Goal: Task Accomplishment & Management: Use online tool/utility

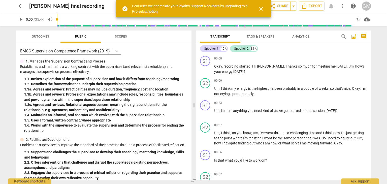
click at [125, 35] on span "Scores" at bounding box center [121, 37] width 12 height 4
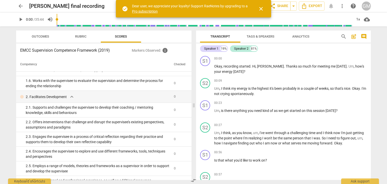
scroll to position [101, 0]
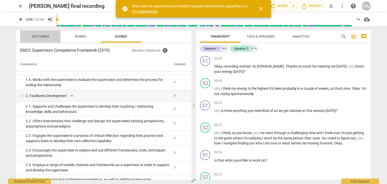
click at [39, 34] on span "Outcomes" at bounding box center [40, 36] width 29 height 7
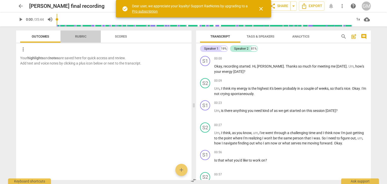
click at [87, 34] on span "Rubric" at bounding box center [80, 36] width 23 height 7
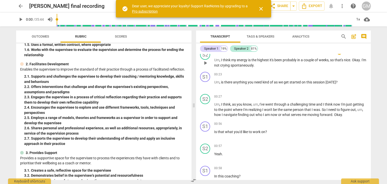
scroll to position [0, 0]
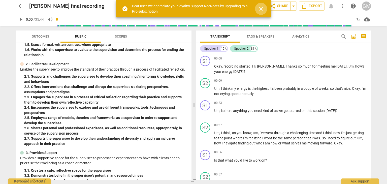
click at [262, 9] on span "close" at bounding box center [261, 9] width 6 height 6
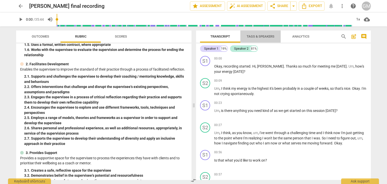
click at [270, 35] on span "Tags & Speakers" at bounding box center [261, 37] width 28 height 4
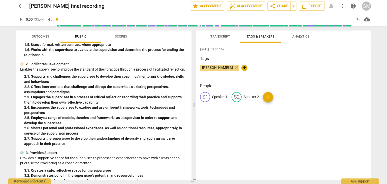
click at [215, 96] on p "Speaker 1" at bounding box center [219, 96] width 15 height 5
type input "[PERSON_NAME] M"
click at [283, 97] on p "Speaker 2" at bounding box center [283, 96] width 15 height 5
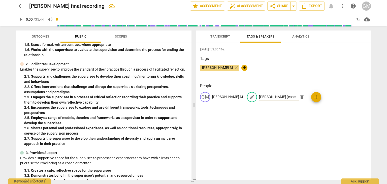
type input "[PERSON_NAME] (coachee)"
click at [313, 96] on span "add" at bounding box center [316, 97] width 6 height 6
click at [258, 108] on span "delete" at bounding box center [255, 110] width 5 height 5
click at [218, 36] on span "Transcript" at bounding box center [220, 37] width 20 height 4
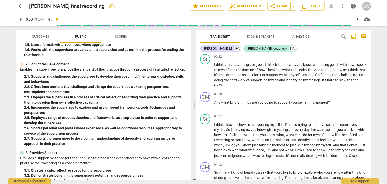
scroll to position [277, 0]
click at [321, 7] on span "Export" at bounding box center [311, 6] width 21 height 6
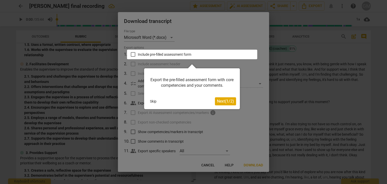
click at [211, 164] on div at bounding box center [193, 92] width 387 height 184
click at [153, 100] on button "Skip" at bounding box center [153, 102] width 11 height 8
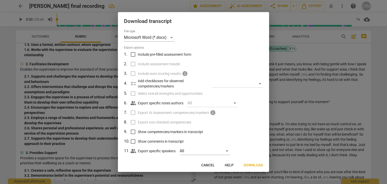
click at [251, 165] on span "Download" at bounding box center [253, 165] width 19 height 5
